Goal: Find specific page/section

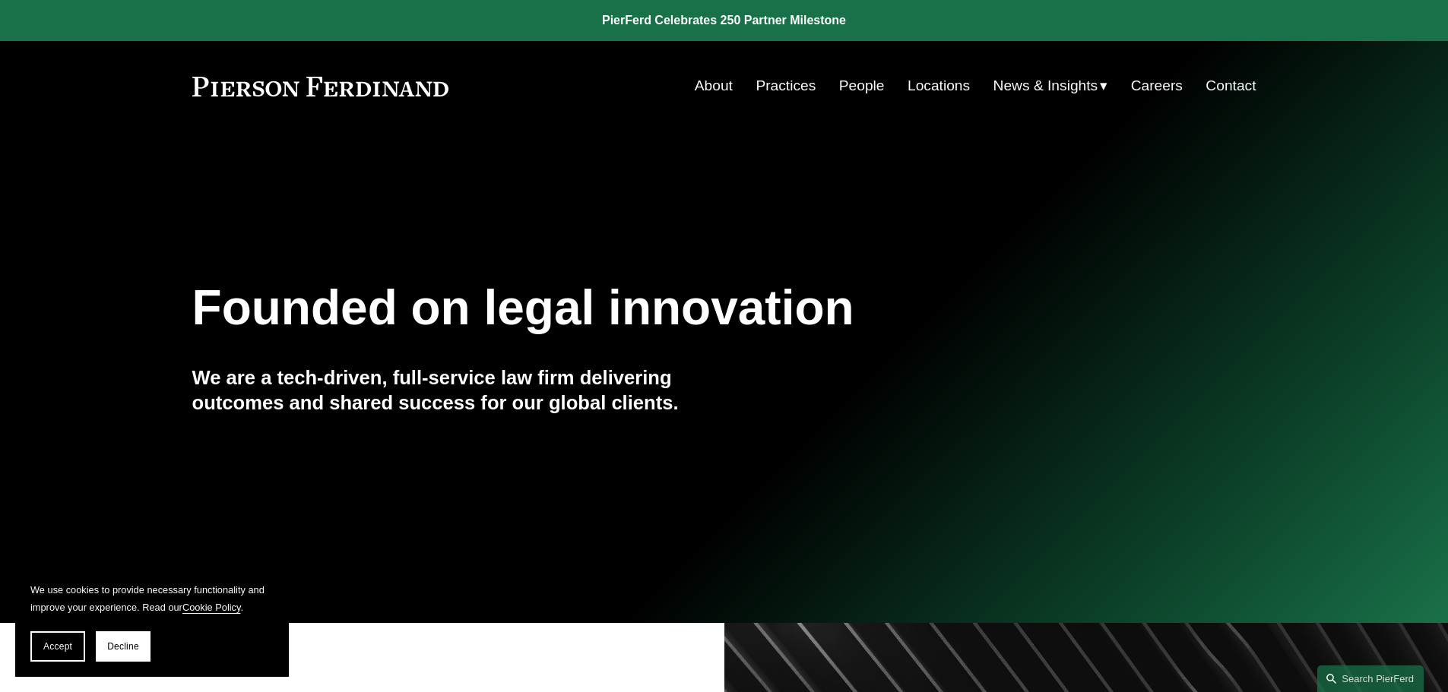
click at [932, 93] on link "Locations" at bounding box center [939, 85] width 62 height 29
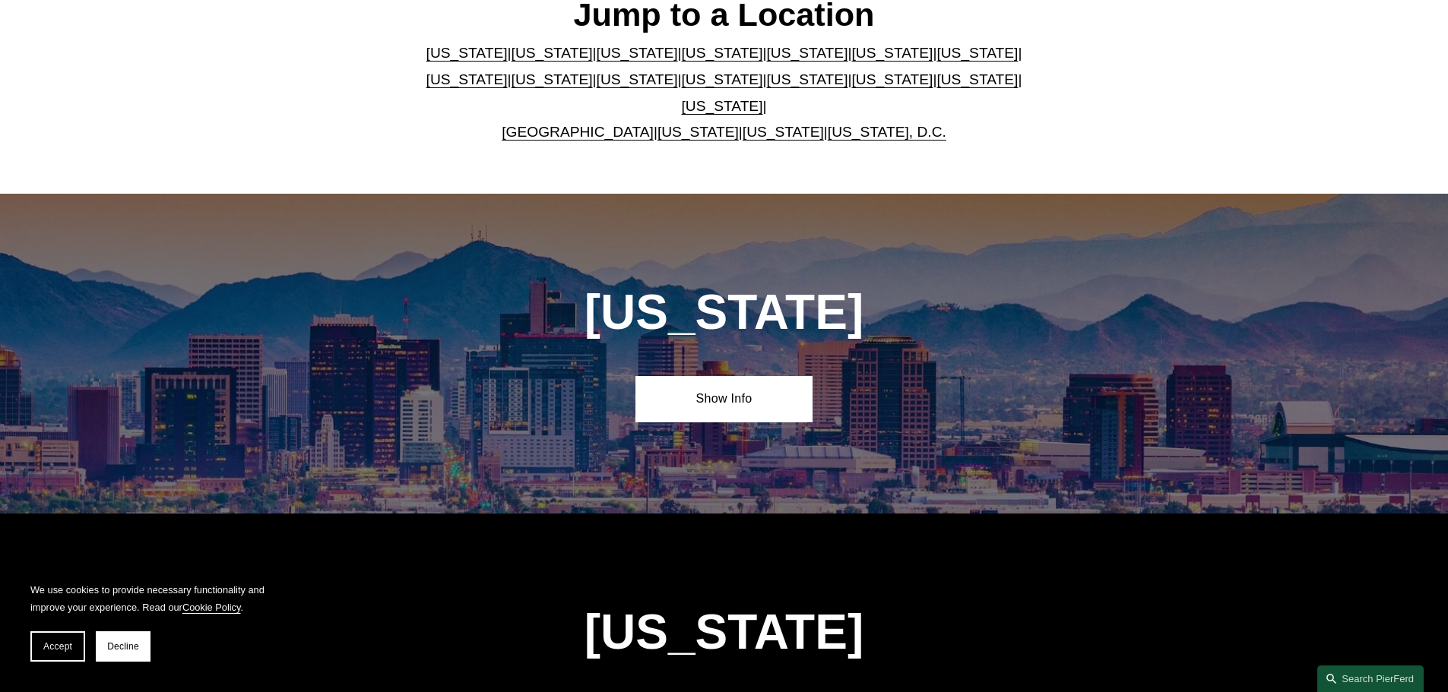
scroll to position [380, 0]
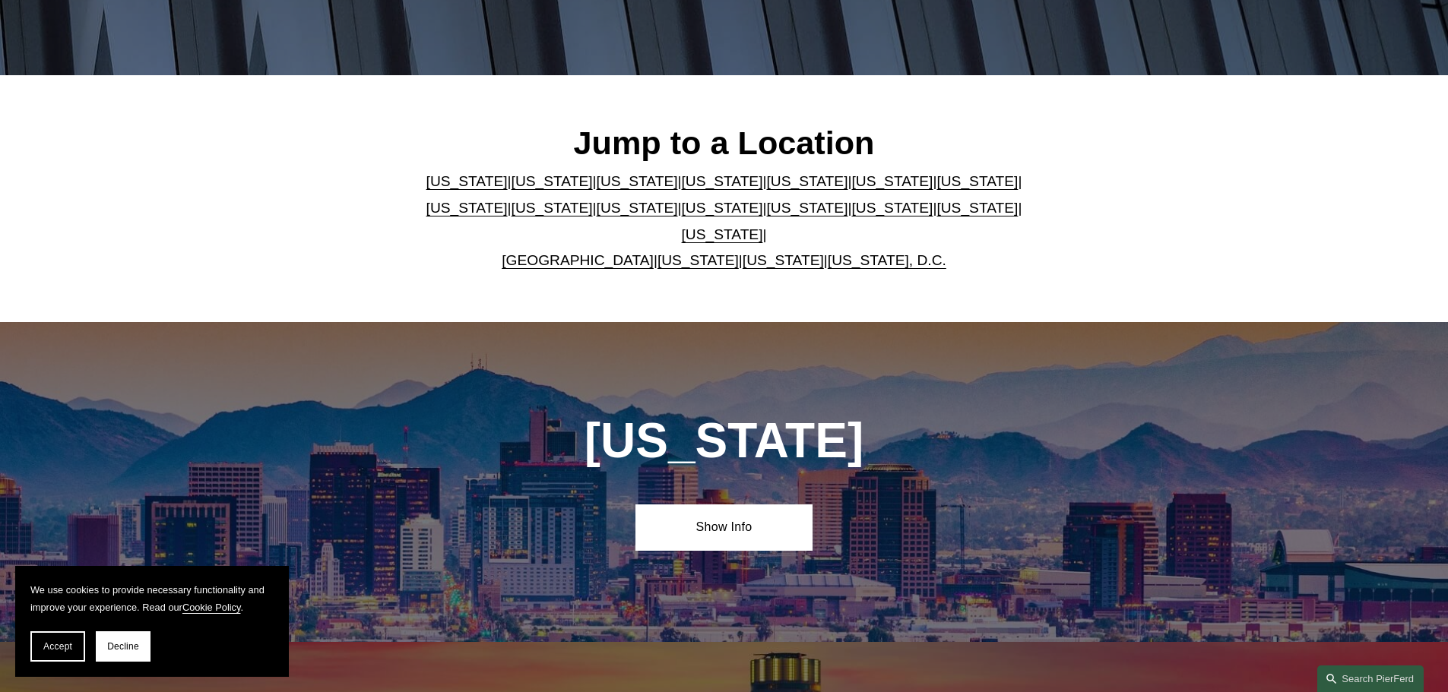
click at [437, 189] on link "[US_STATE]" at bounding box center [466, 181] width 81 height 16
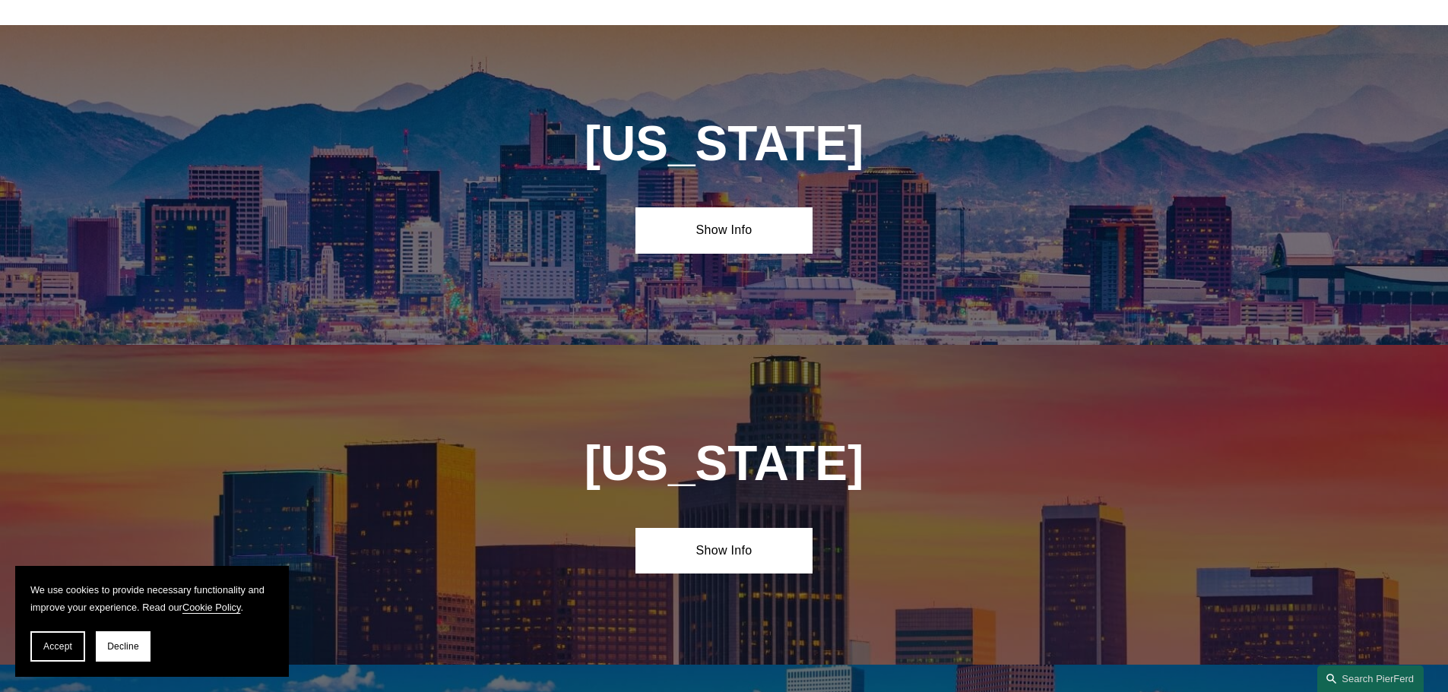
scroll to position [690, 0]
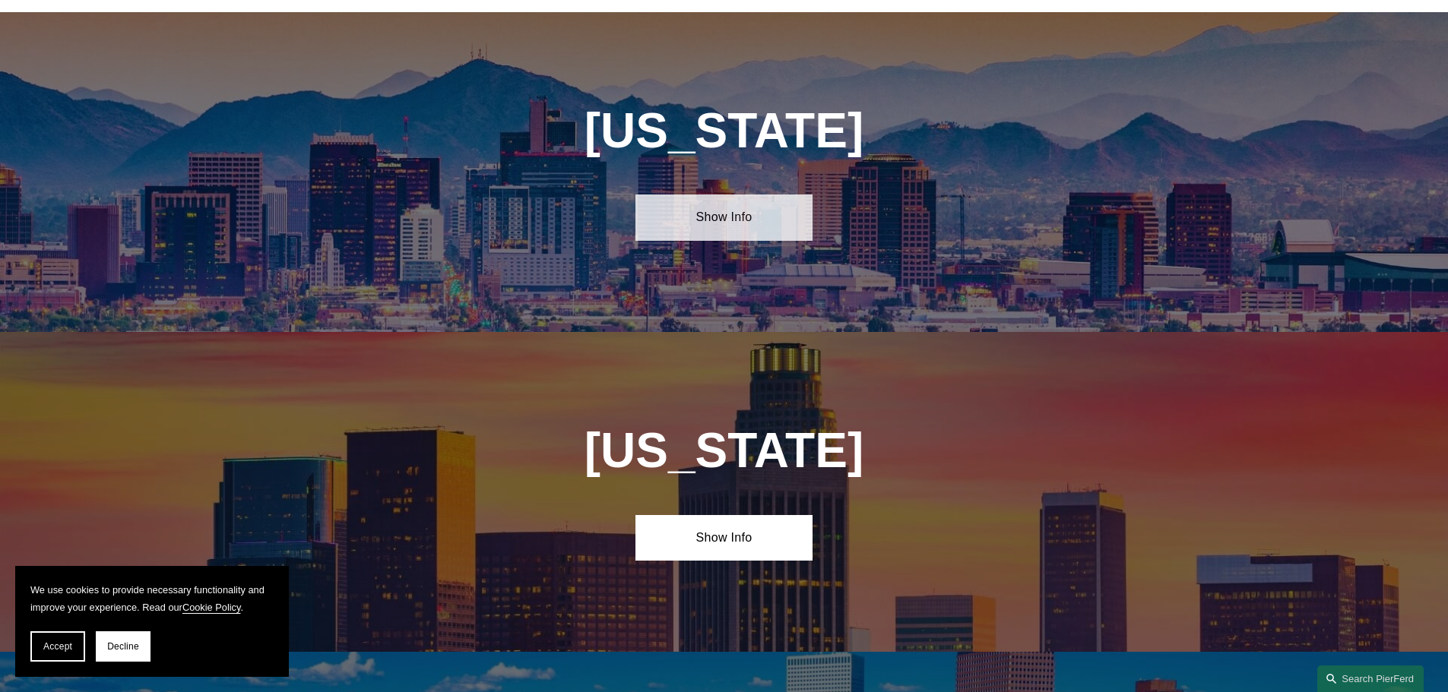
click at [760, 208] on link "Show Info" at bounding box center [723, 218] width 177 height 46
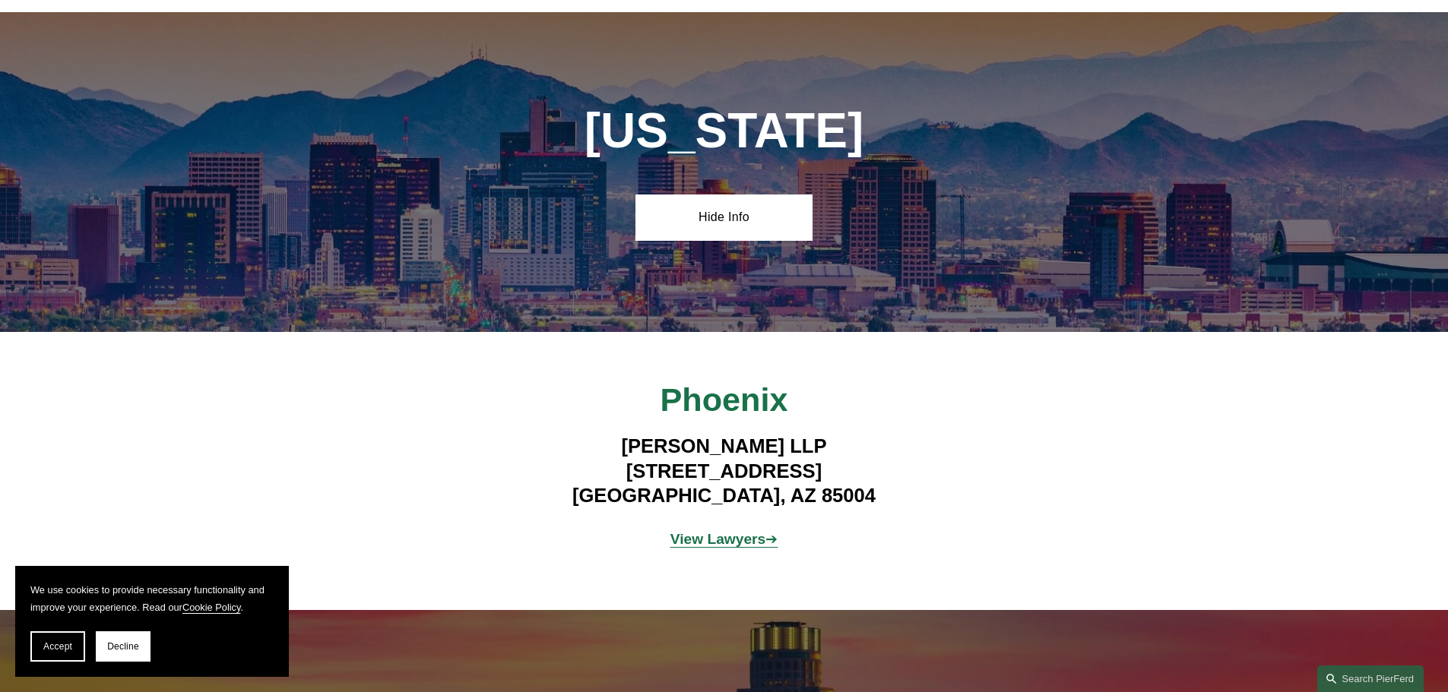
click at [712, 531] on strong "View Lawyers" at bounding box center [718, 539] width 96 height 16
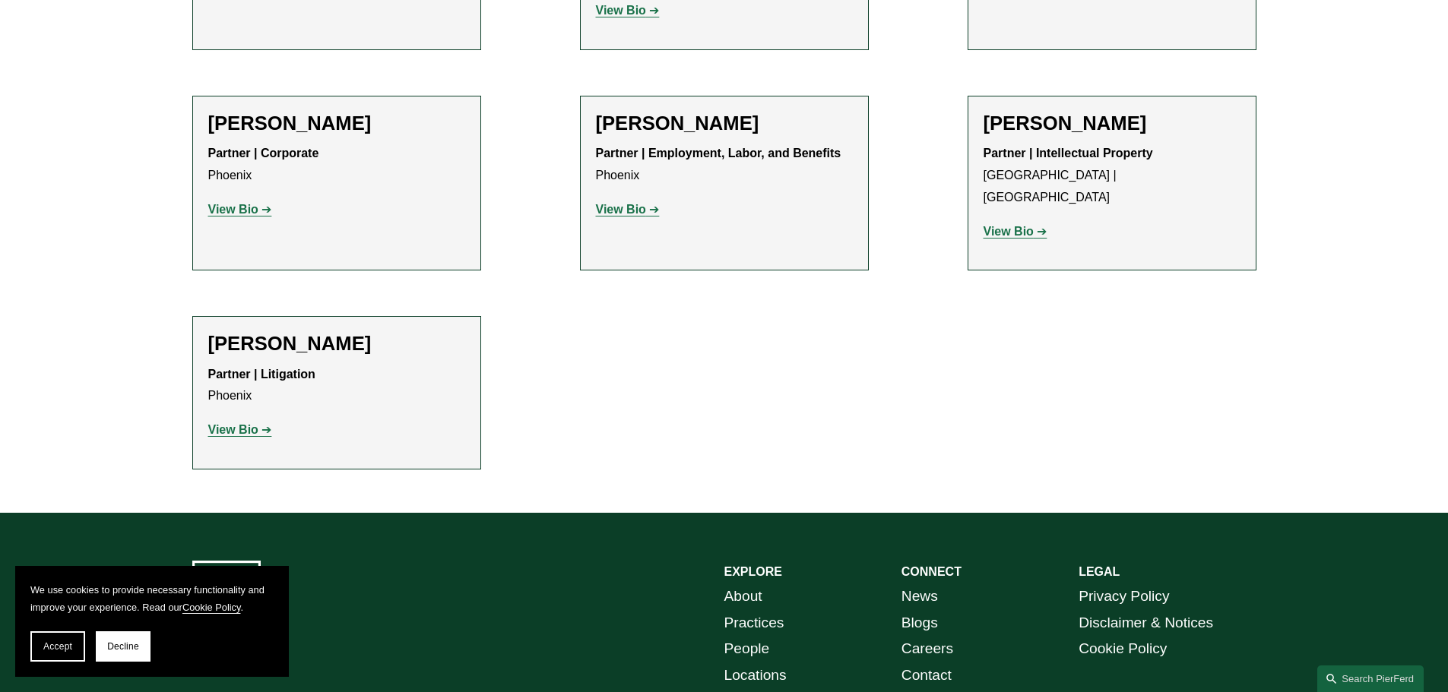
scroll to position [836, 0]
click at [234, 209] on strong "View Bio" at bounding box center [233, 208] width 50 height 13
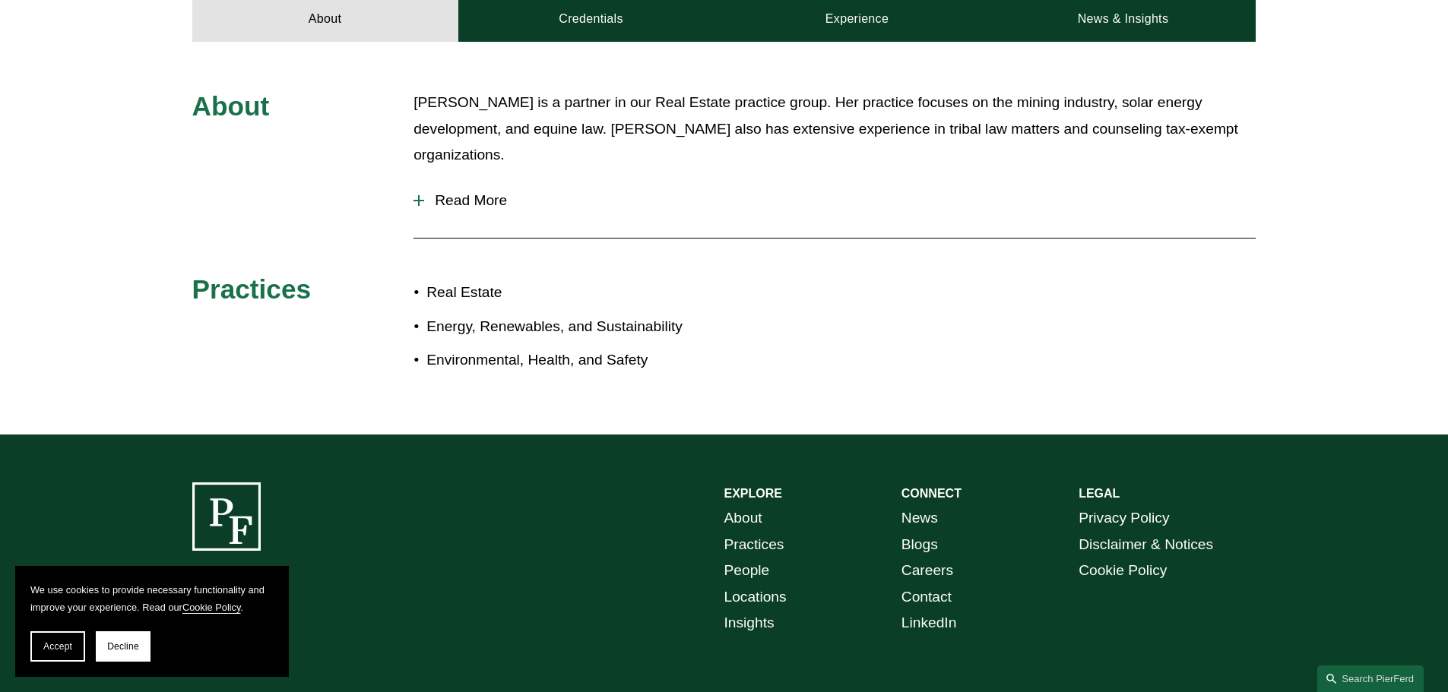
scroll to position [545, 0]
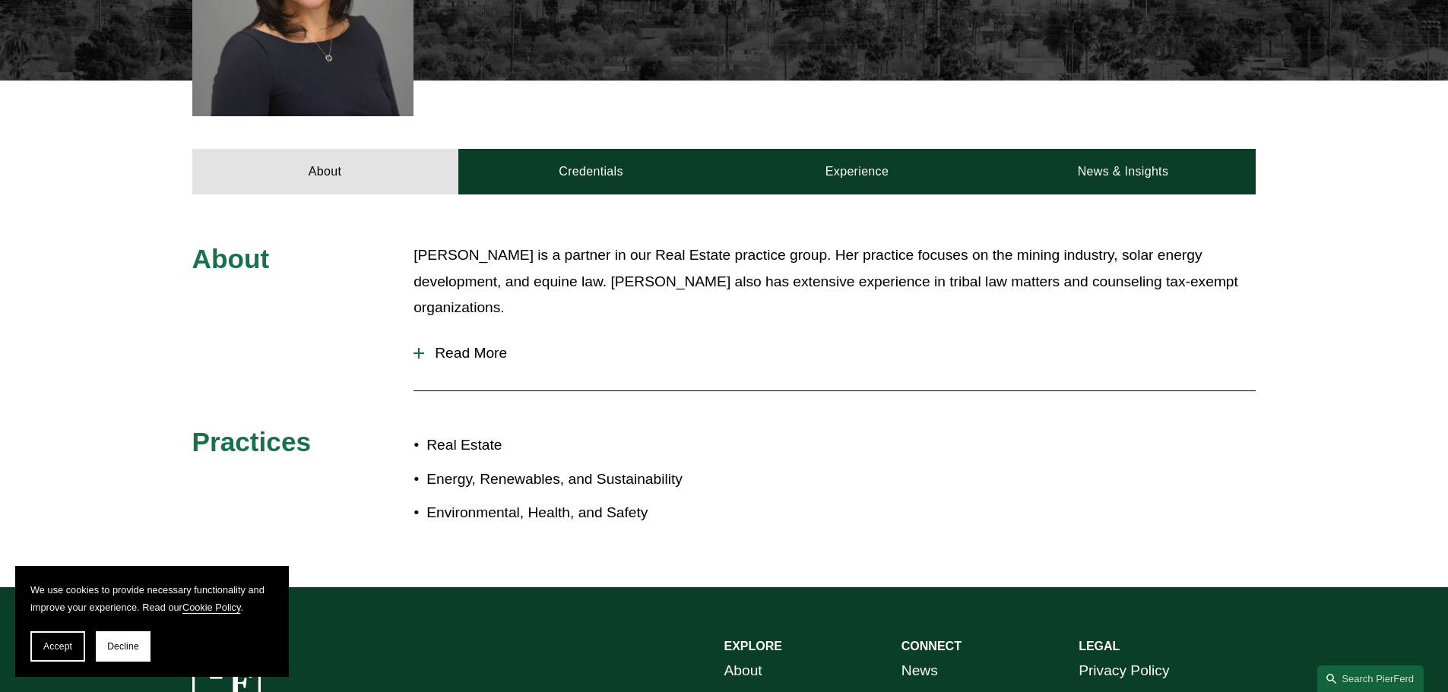
click at [458, 345] on span "Read More" at bounding box center [840, 353] width 832 height 17
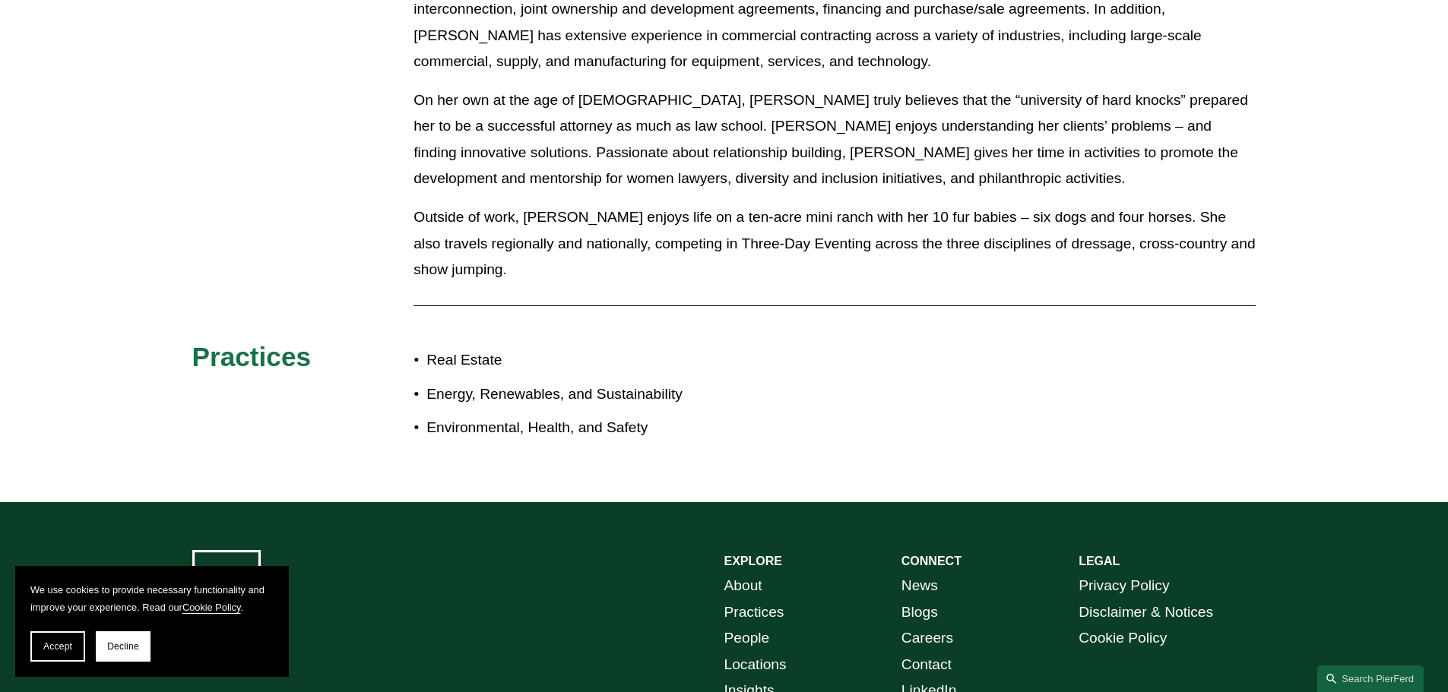
scroll to position [469, 0]
